Goal: Task Accomplishment & Management: Use online tool/utility

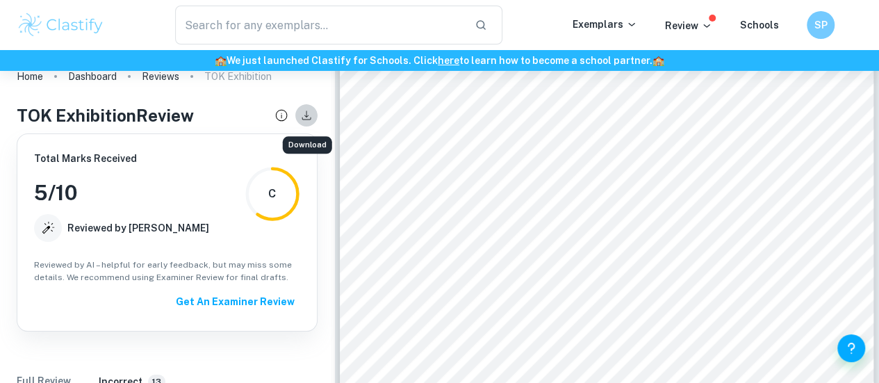
click at [300, 119] on icon "Download" at bounding box center [306, 115] width 15 height 15
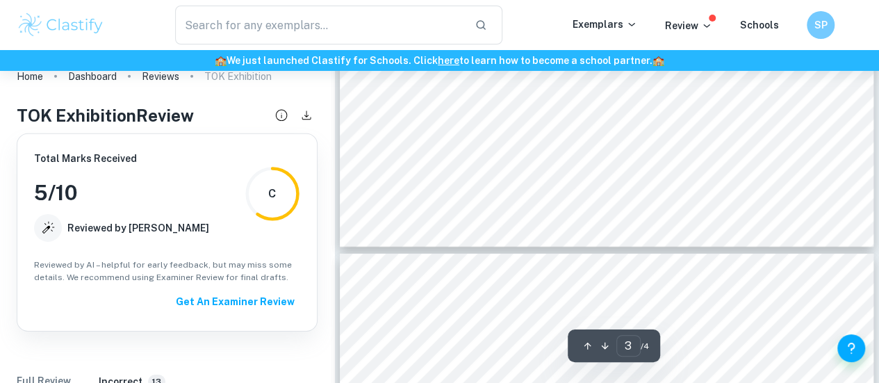
scroll to position [2110, 0]
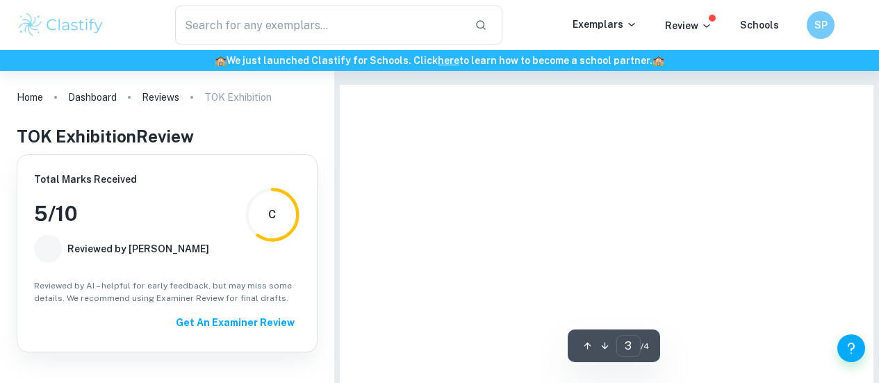
scroll to position [2110, 0]
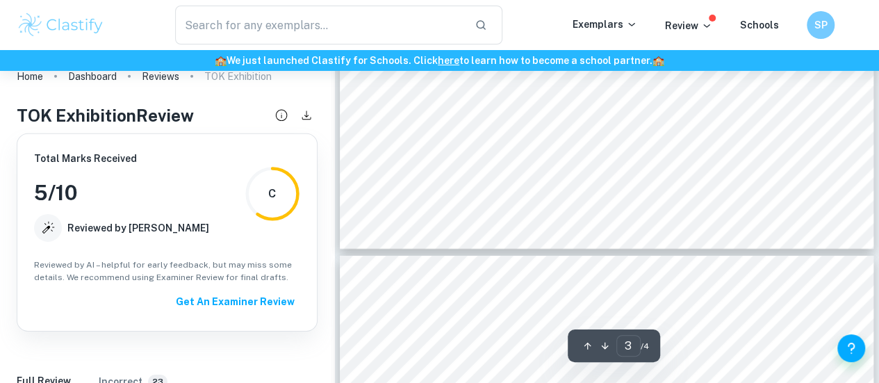
click at [703, 37] on div "​ Exemplars Review Schools SP" at bounding box center [439, 25] width 879 height 39
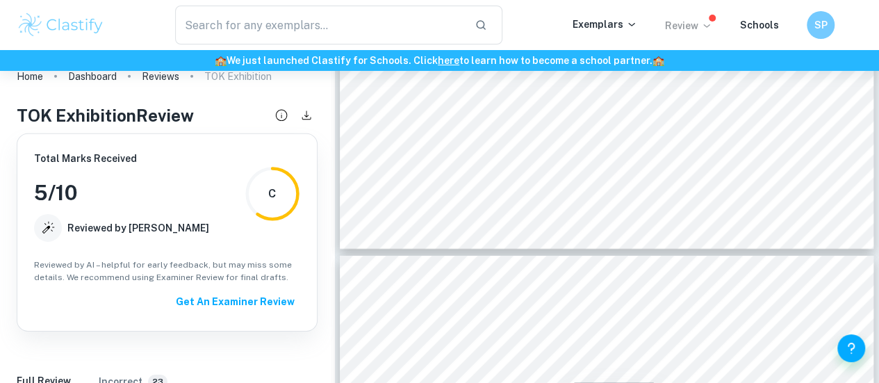
click at [692, 21] on p "Review" at bounding box center [688, 25] width 47 height 15
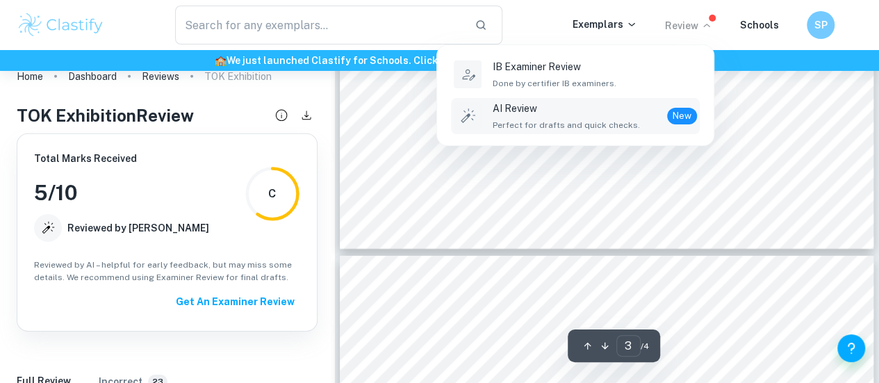
click at [558, 132] on li "AI Review Perfect for drafts and quick checks. New" at bounding box center [575, 116] width 249 height 36
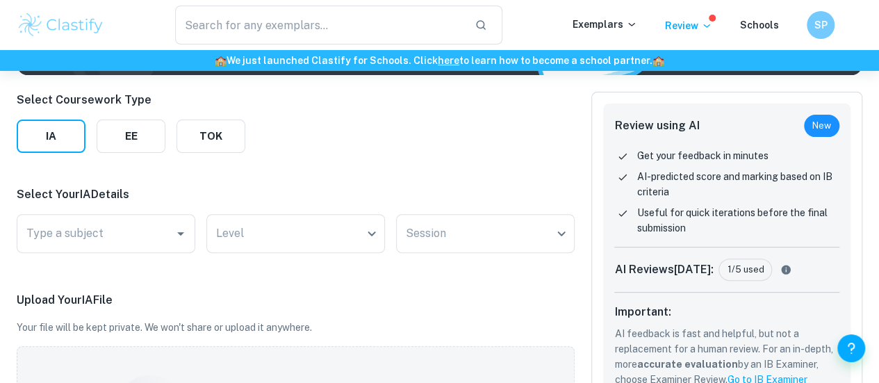
scroll to position [169, 0]
click at [161, 129] on button "EE" at bounding box center [131, 135] width 69 height 33
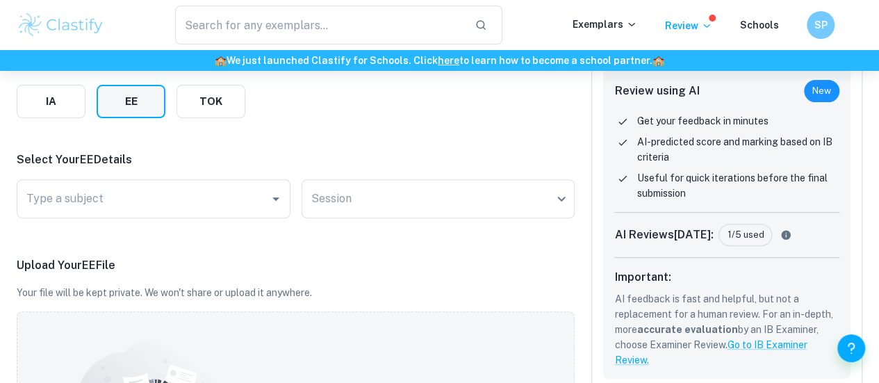
scroll to position [204, 0]
click at [115, 181] on div "Type a subject" at bounding box center [154, 198] width 274 height 39
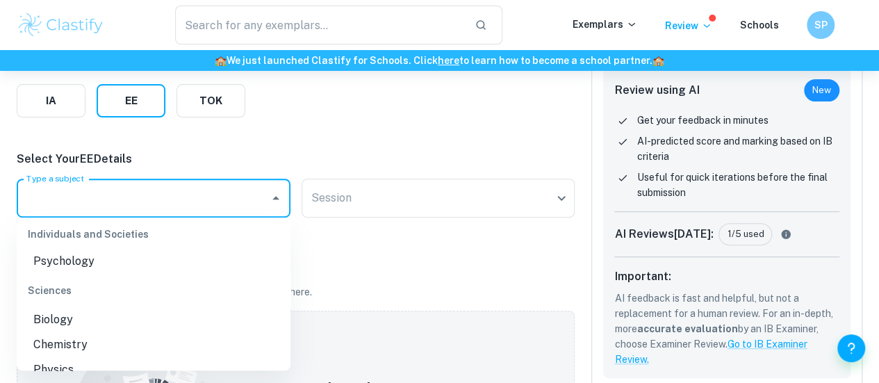
scroll to position [275, 0]
click at [63, 317] on li "Biology" at bounding box center [154, 319] width 274 height 25
type input "Biology"
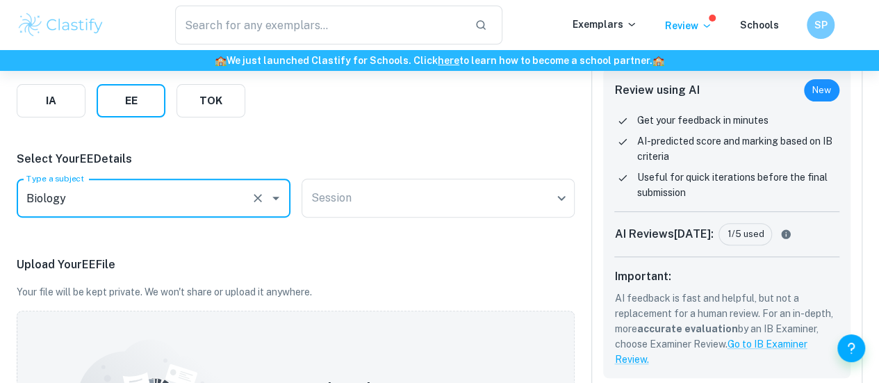
scroll to position [196, 0]
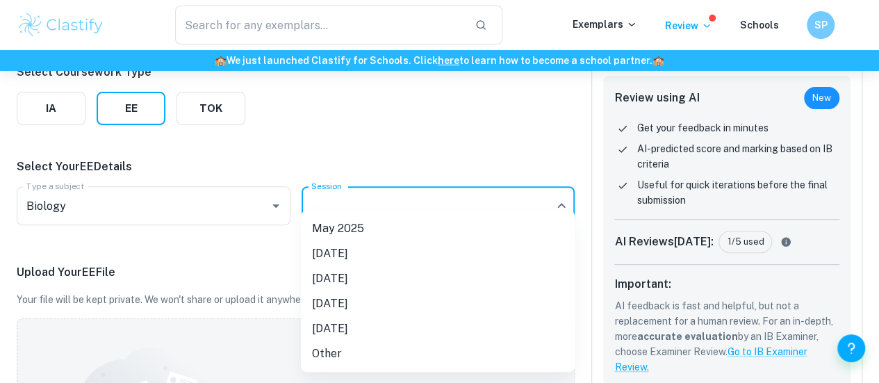
click at [408, 209] on body "We value your privacy We use cookies to enhance your browsing experience, serve…" at bounding box center [439, 66] width 879 height 383
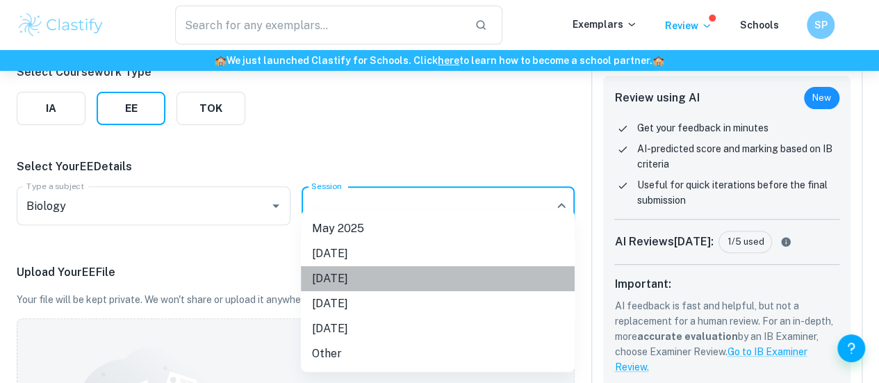
click at [338, 289] on li "May 2026" at bounding box center [438, 278] width 274 height 25
type input "M26"
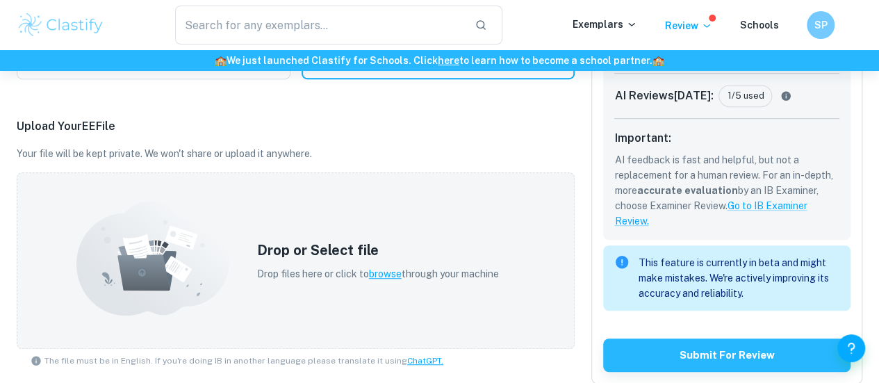
scroll to position [343, 0]
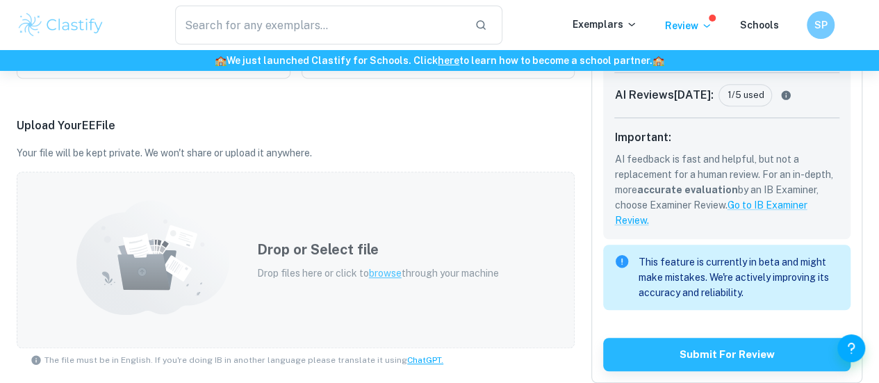
click at [459, 190] on div "Drop or Select file Drop files here or click to browse through your machine" at bounding box center [296, 260] width 558 height 177
